Goal: Navigation & Orientation: Find specific page/section

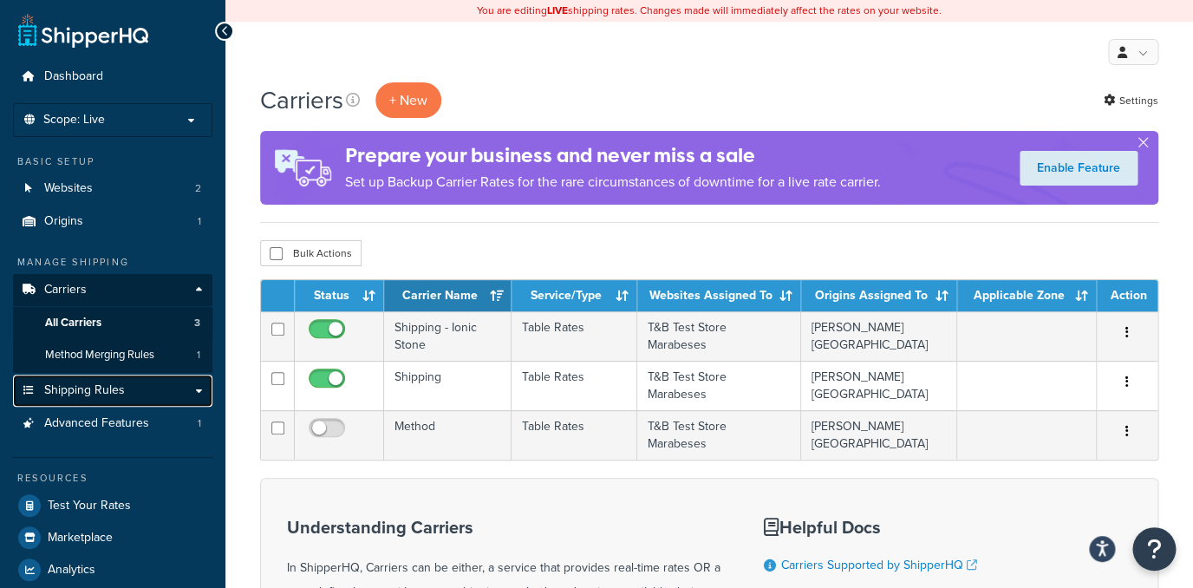
click at [136, 396] on link "Shipping Rules" at bounding box center [112, 390] width 199 height 32
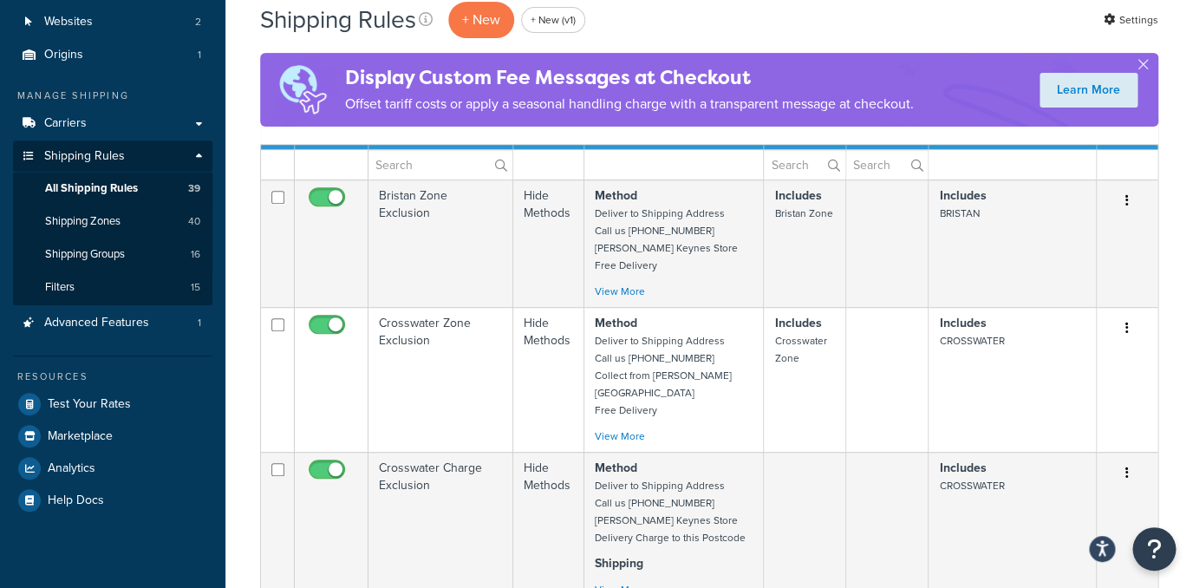
scroll to position [14, 0]
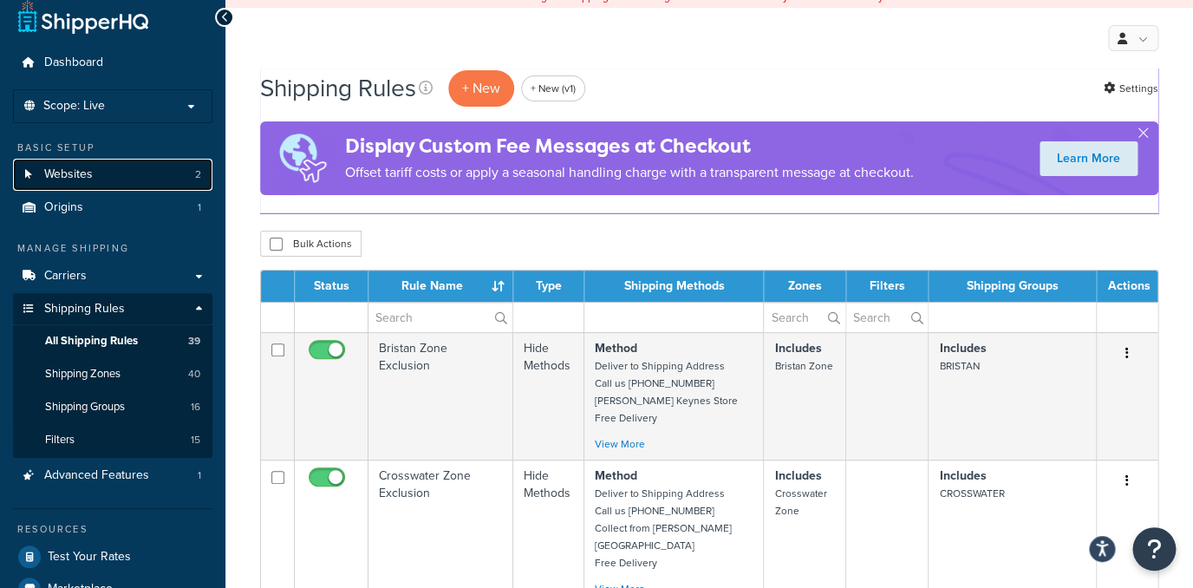
click at [133, 183] on link "Websites 2" at bounding box center [112, 175] width 199 height 32
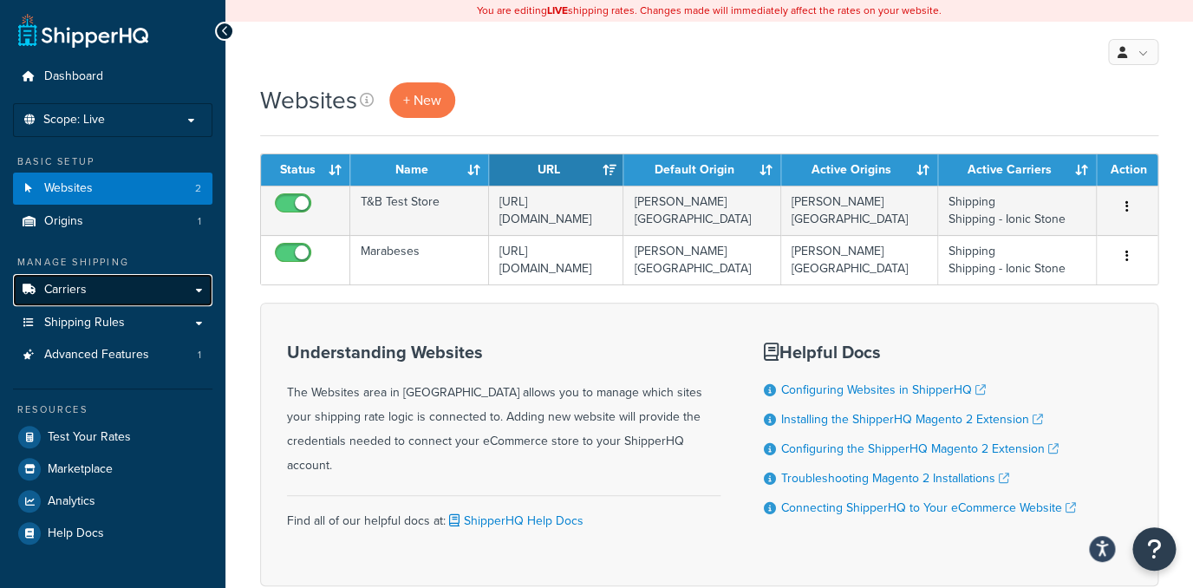
click at [183, 288] on link "Carriers" at bounding box center [112, 290] width 199 height 32
